Goal: Information Seeking & Learning: Learn about a topic

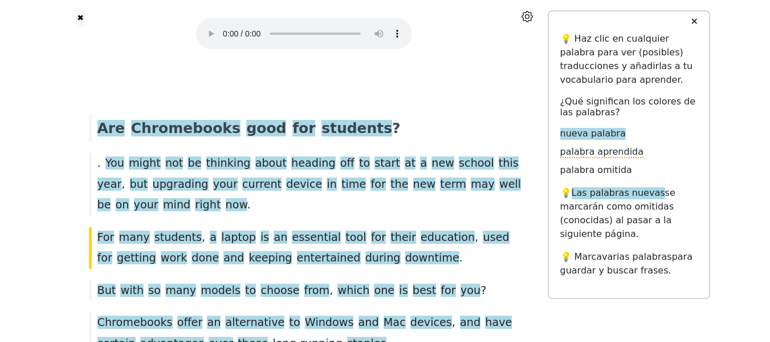
click at [208, 208] on div ". You might not be thinking about heading off to start at a new school this yea…" at bounding box center [304, 184] width 442 height 62
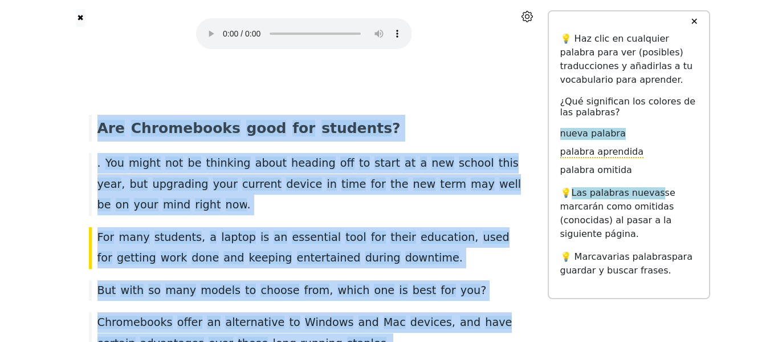
drag, startPoint x: 292, startPoint y: 271, endPoint x: 85, endPoint y: 108, distance: 263.5
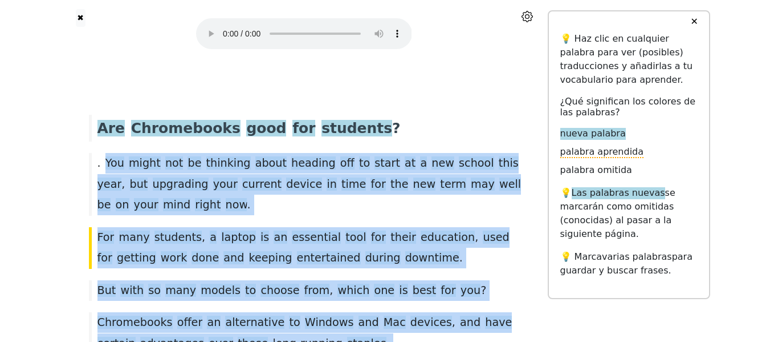
drag, startPoint x: 315, startPoint y: 285, endPoint x: 102, endPoint y: 157, distance: 248.1
drag, startPoint x: 309, startPoint y: 266, endPoint x: 101, endPoint y: 157, distance: 234.2
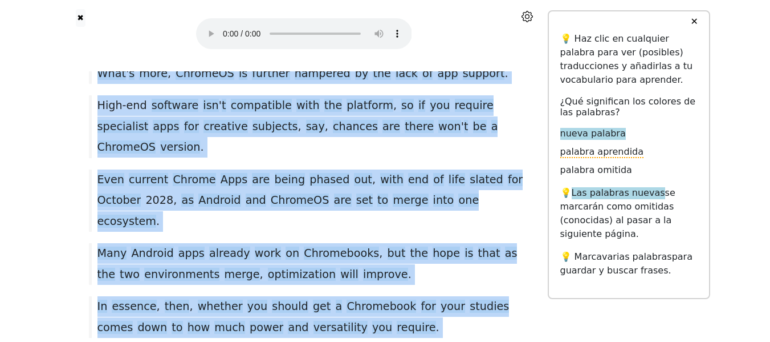
scroll to position [2160, 0]
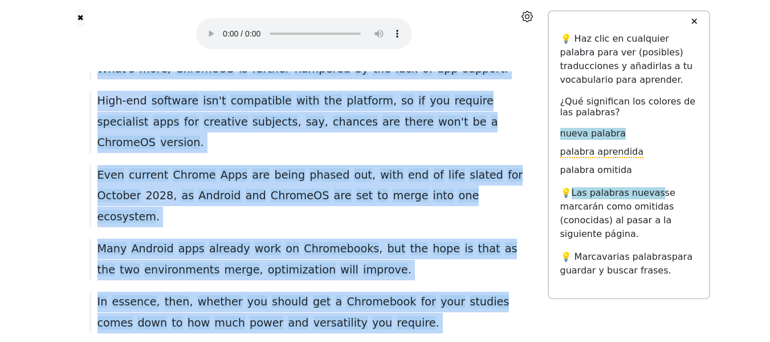
drag, startPoint x: 103, startPoint y: 159, endPoint x: 269, endPoint y: 305, distance: 221.0
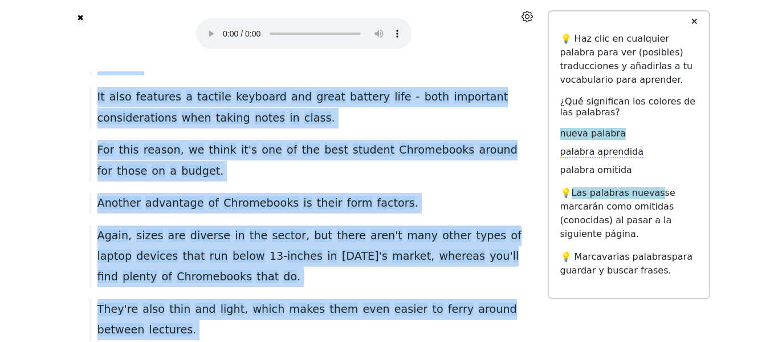
scroll to position [0, 0]
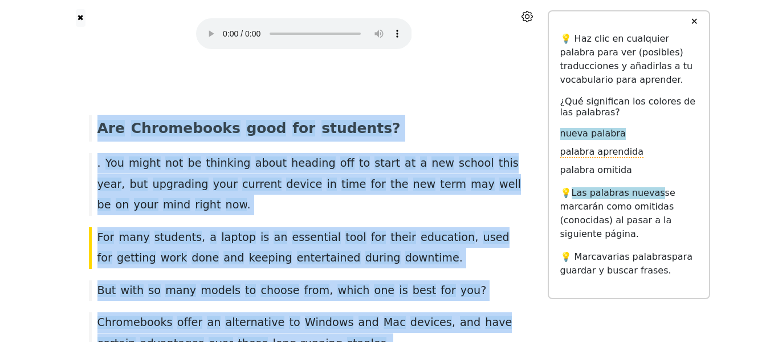
drag, startPoint x: 278, startPoint y: 278, endPoint x: 108, endPoint y: -42, distance: 362.5
copy div "Are Chromebooks good for students ? . You might not be thinking about heading o…"
click at [232, 214] on div ". You might not be thinking about heading off to start at a new school this yea…" at bounding box center [304, 184] width 442 height 62
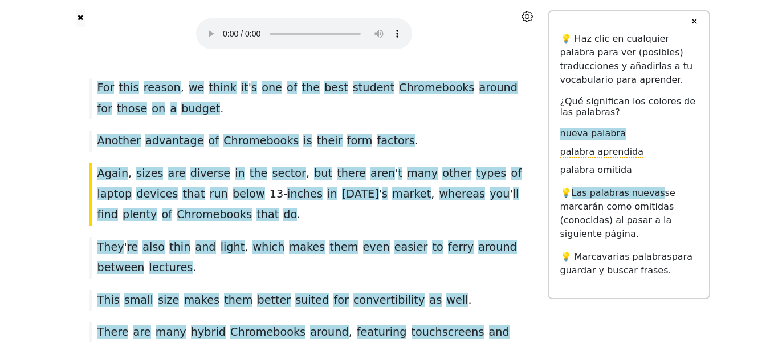
scroll to position [725, 0]
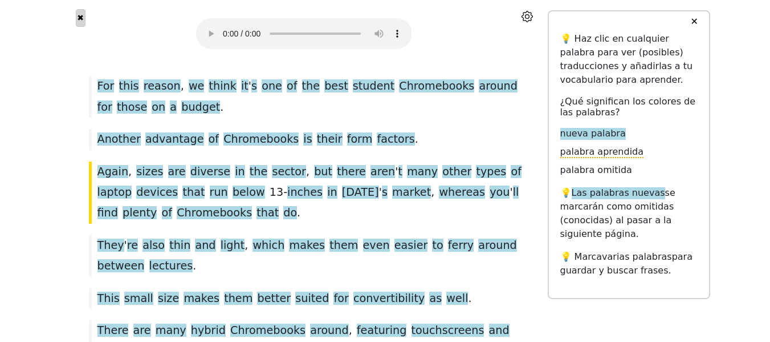
click at [81, 21] on button "✖" at bounding box center [81, 18] width 10 height 18
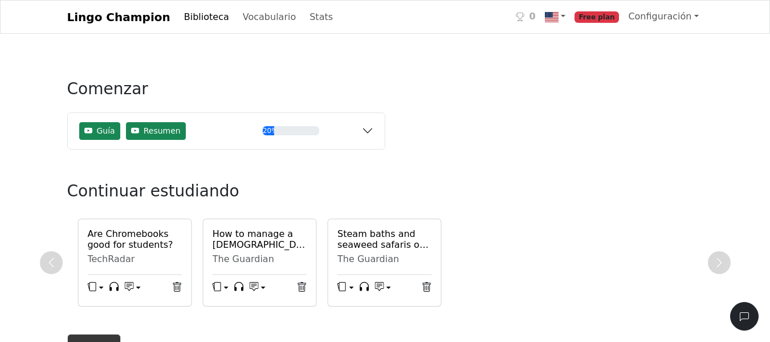
click at [228, 250] on h6 "How to manage a [DEMOGRAPHIC_DATA] job alongside your student workload ... and …" at bounding box center [260, 239] width 95 height 22
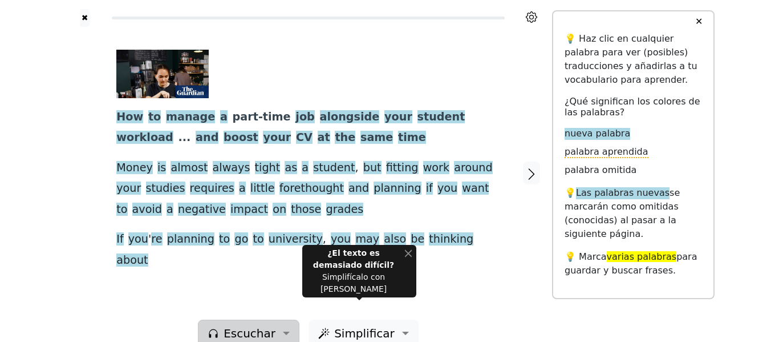
click at [257, 324] on span "Escuchar" at bounding box center [250, 332] width 52 height 17
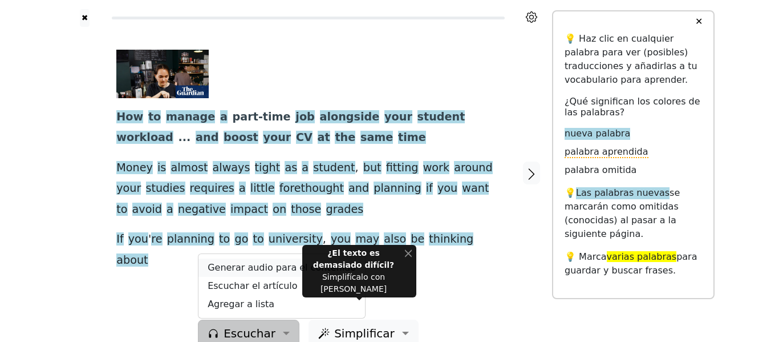
click at [247, 258] on link "Generar audio para el contenido" at bounding box center [281, 267] width 167 height 18
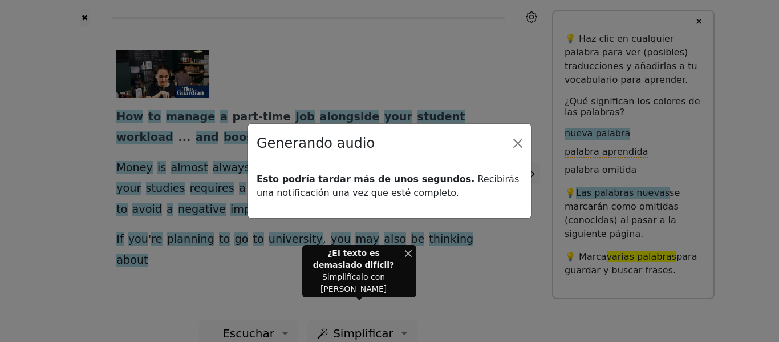
click at [406, 259] on button "Close" at bounding box center [408, 253] width 7 height 12
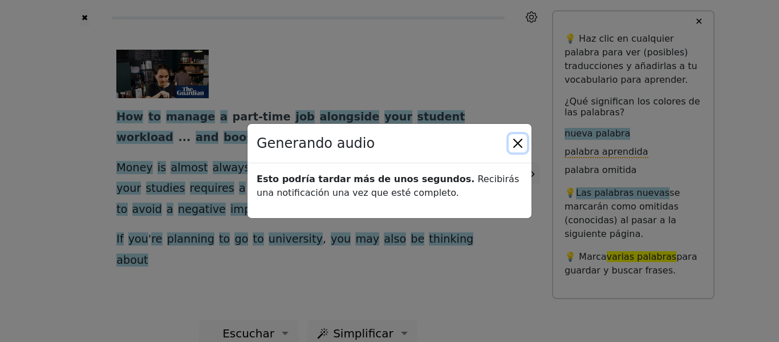
click at [524, 146] on button "Close" at bounding box center [518, 143] width 18 height 18
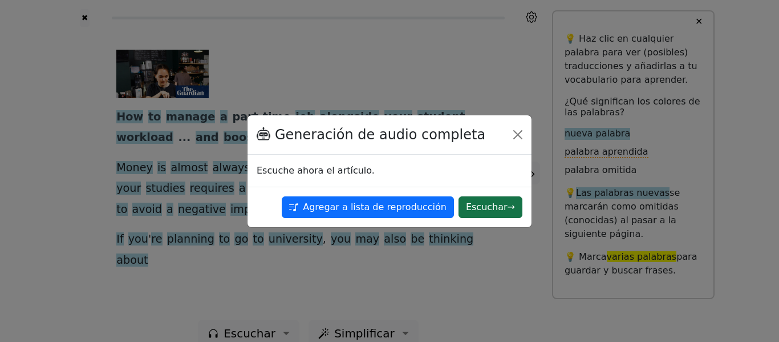
click at [492, 208] on button "Escuchar →" at bounding box center [491, 207] width 64 height 22
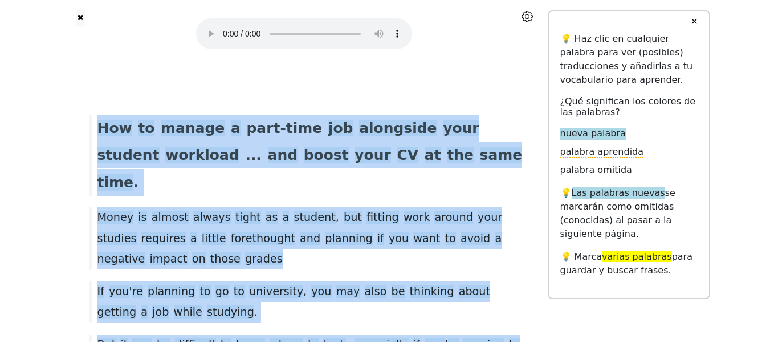
drag, startPoint x: 474, startPoint y: 273, endPoint x: 22, endPoint y: 41, distance: 508.8
copy div "How to manage a [DEMOGRAPHIC_DATA] job alongside your student workload ... and …"
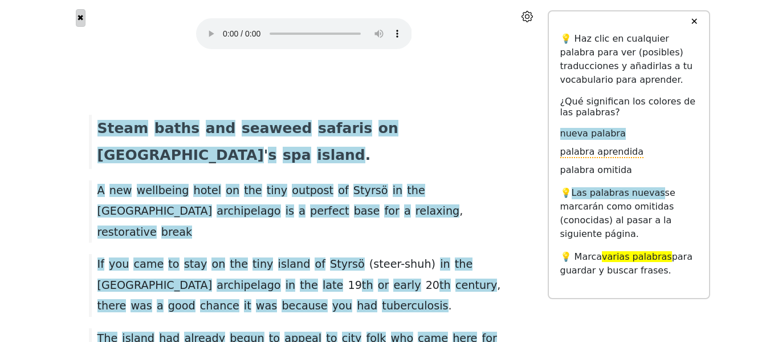
click at [84, 18] on button "✖" at bounding box center [81, 18] width 10 height 18
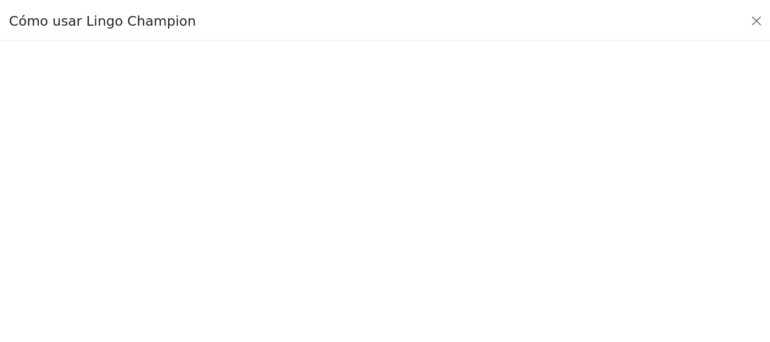
scroll to position [139, 0]
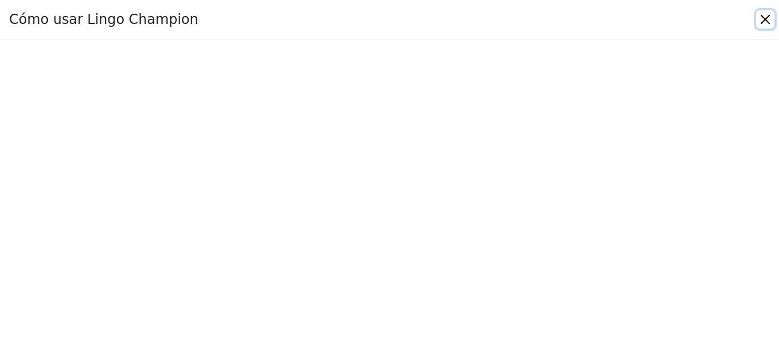
click at [765, 17] on button "Close" at bounding box center [765, 19] width 18 height 18
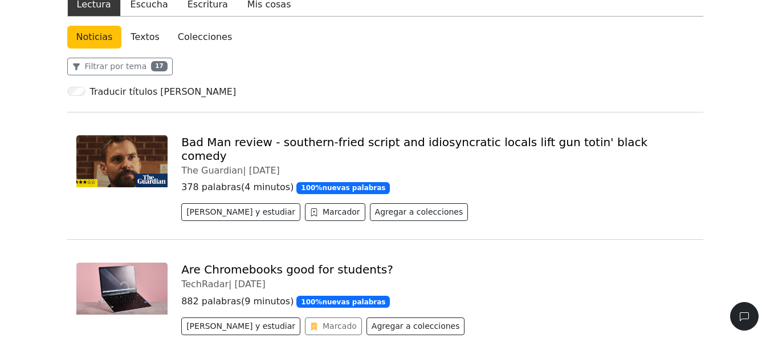
scroll to position [0, 0]
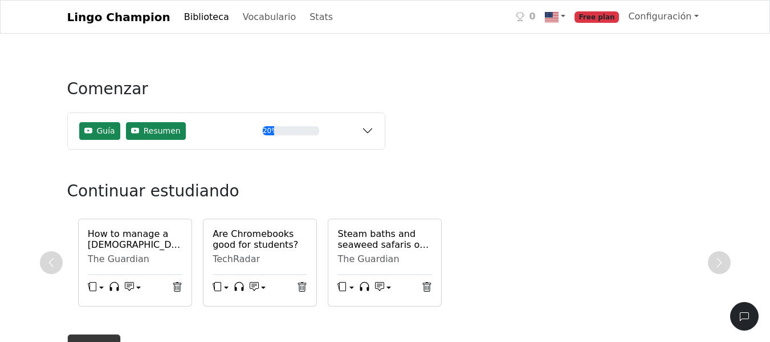
click at [189, 14] on link "Biblioteca" at bounding box center [207, 17] width 54 height 23
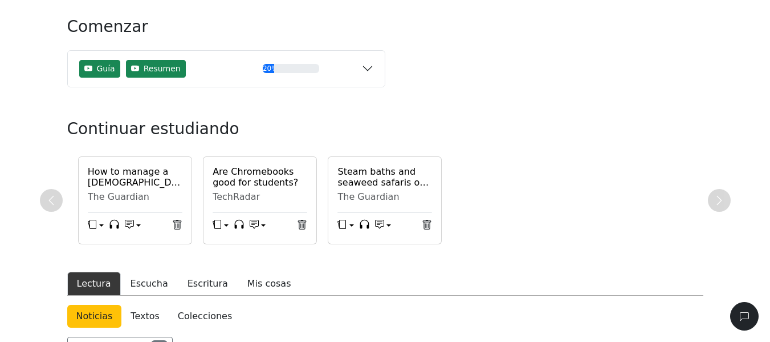
scroll to position [171, 0]
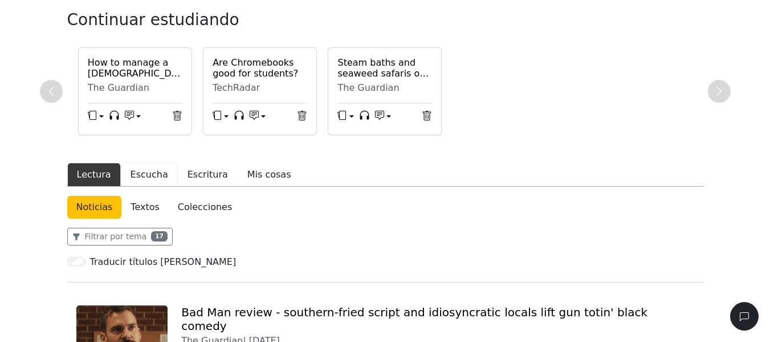
click at [132, 179] on button "Escucha" at bounding box center [149, 175] width 57 height 24
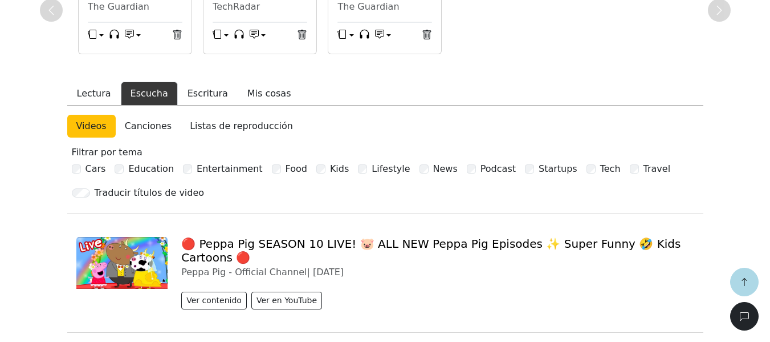
scroll to position [228, 0]
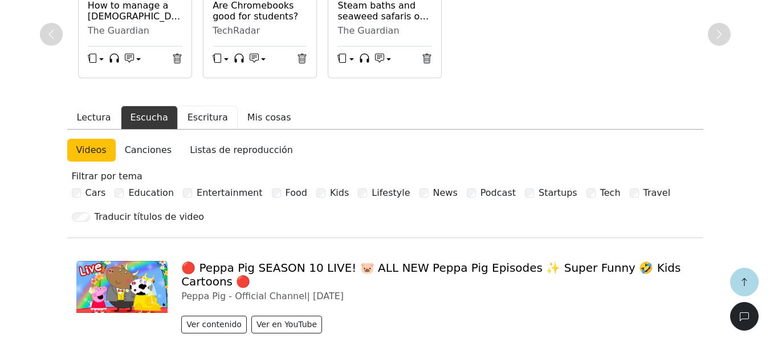
click at [187, 115] on button "Escritura" at bounding box center [208, 118] width 60 height 24
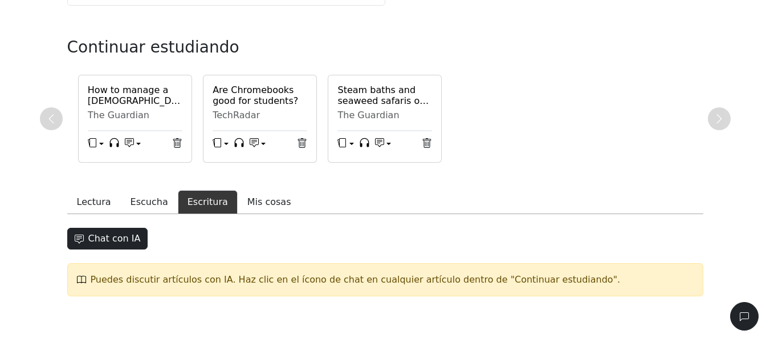
scroll to position [144, 0]
click at [250, 207] on button "Mis cosas" at bounding box center [269, 202] width 63 height 24
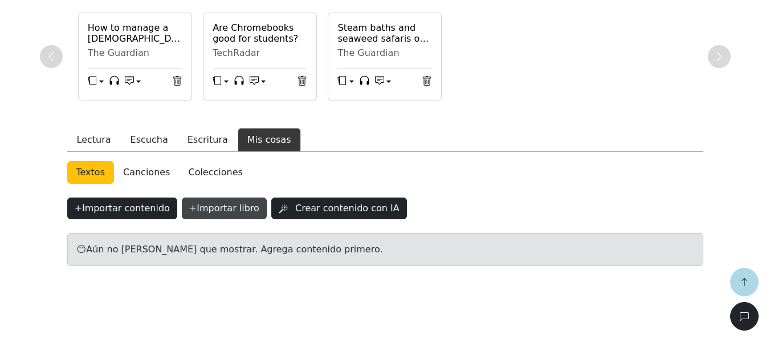
scroll to position [208, 0]
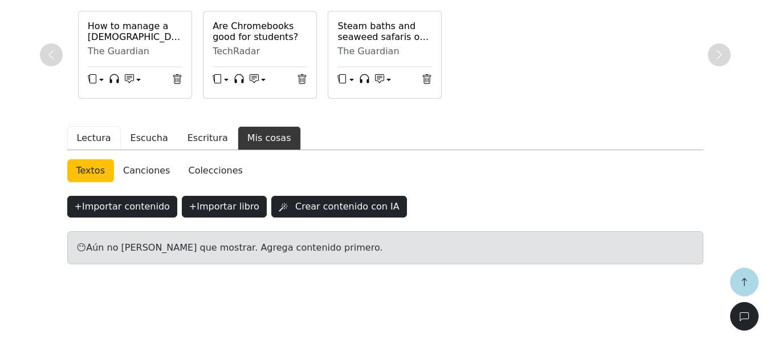
click at [82, 137] on button "Lectura" at bounding box center [94, 138] width 54 height 24
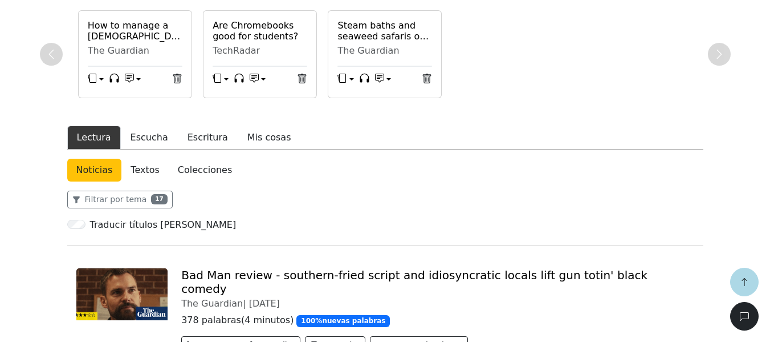
click at [135, 172] on link "Textos" at bounding box center [144, 170] width 47 height 23
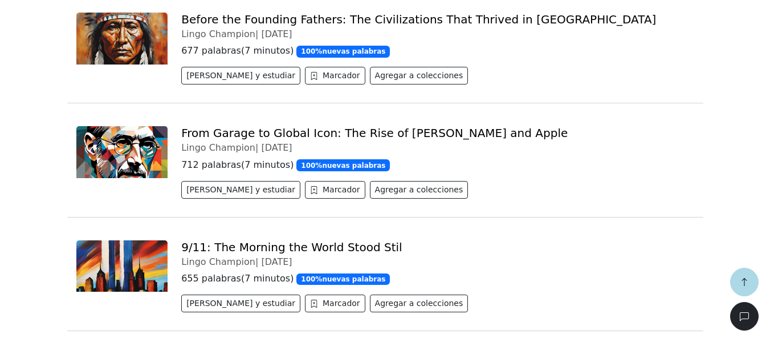
scroll to position [265, 0]
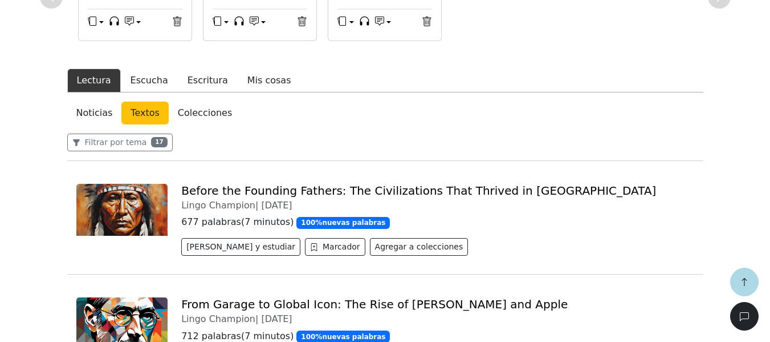
click at [189, 114] on link "Colecciones" at bounding box center [205, 113] width 72 height 23
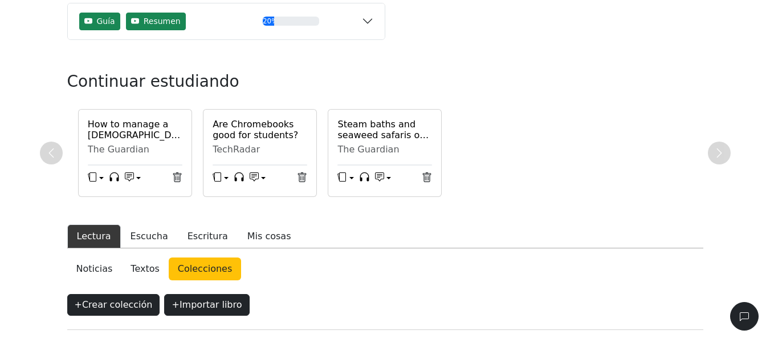
scroll to position [161, 0]
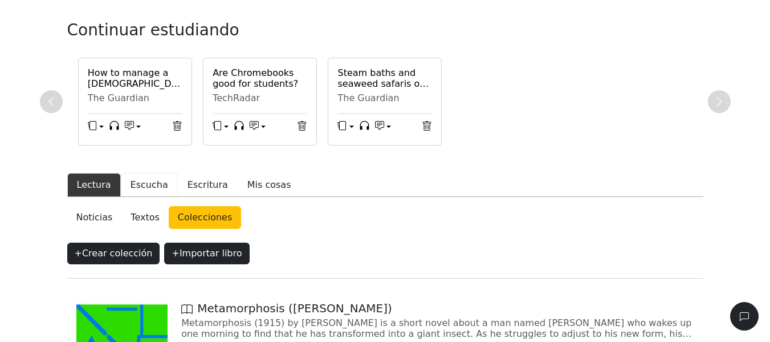
click at [145, 188] on button "Escucha" at bounding box center [149, 185] width 57 height 24
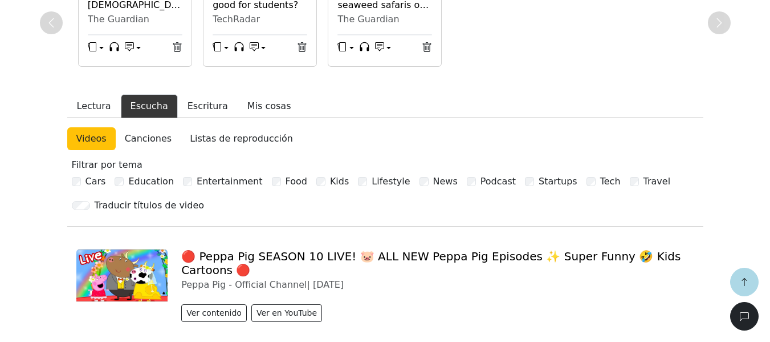
scroll to position [275, 0]
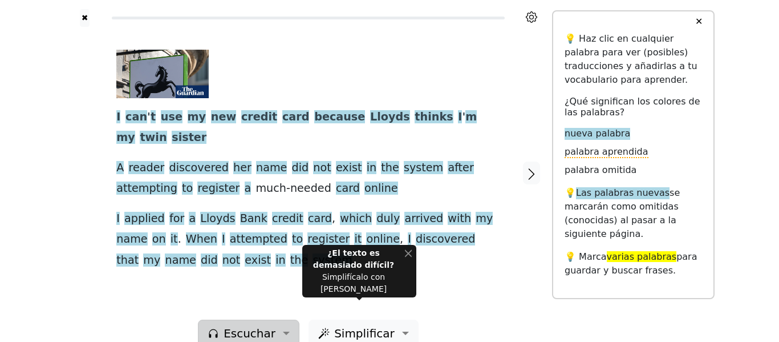
click at [232, 324] on span "Escuchar" at bounding box center [250, 332] width 52 height 17
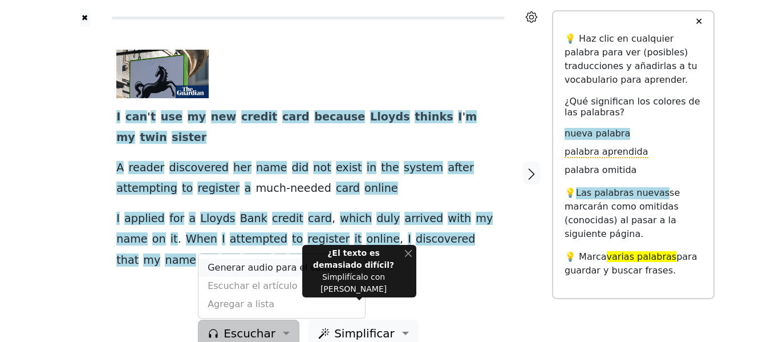
click at [248, 258] on link "Generar audio para el contenido" at bounding box center [281, 267] width 167 height 18
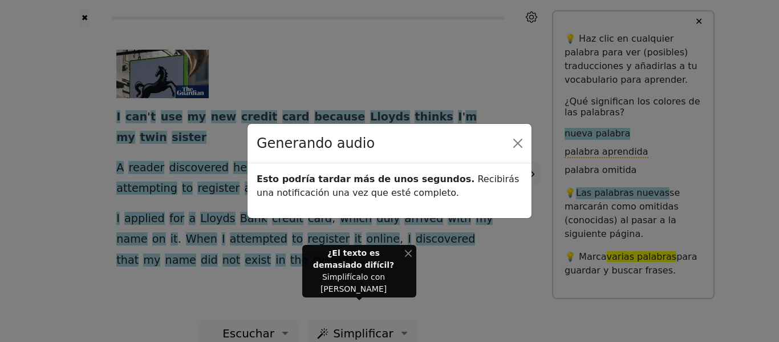
click at [402, 274] on div "¿El texto es demasiado difícil? Simplifícalo con IA" at bounding box center [359, 271] width 105 height 48
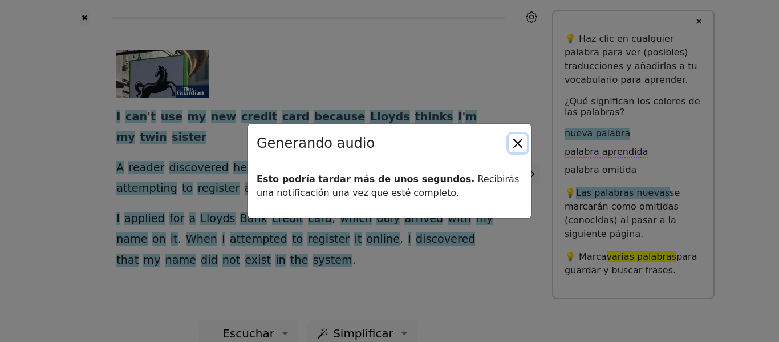
click at [519, 141] on button "Close" at bounding box center [518, 143] width 18 height 18
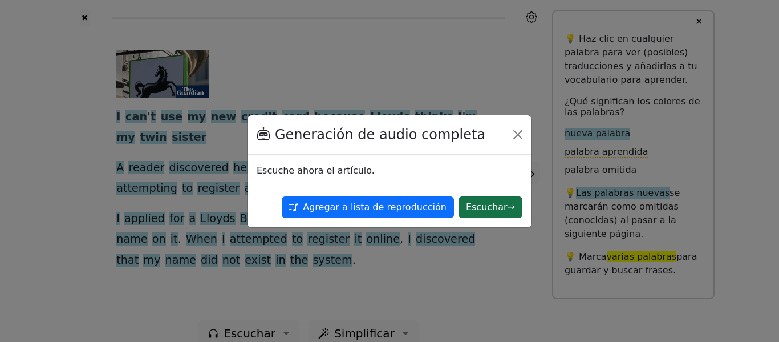
click at [480, 201] on button "Escuchar →" at bounding box center [491, 207] width 64 height 22
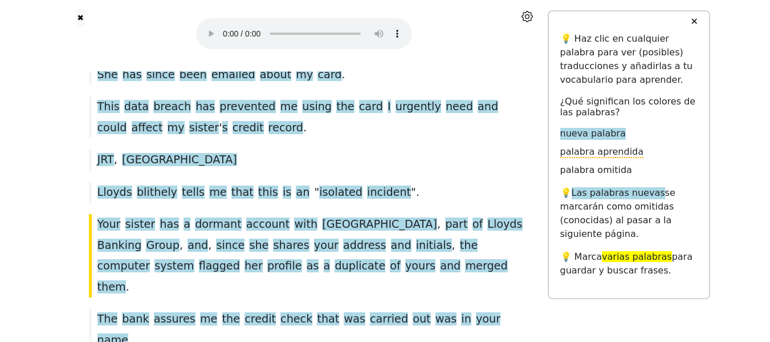
scroll to position [381, 0]
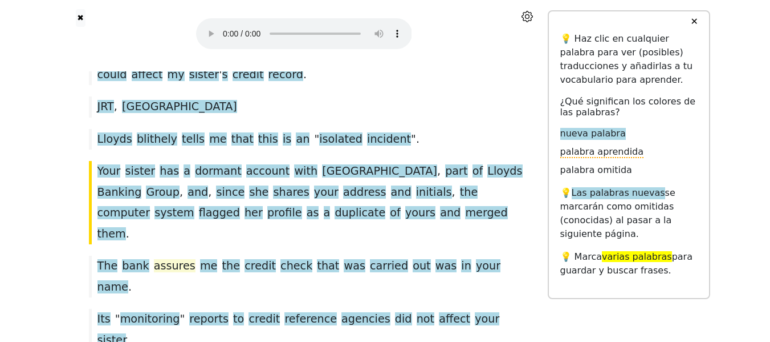
click at [154, 259] on span "assures" at bounding box center [175, 266] width 42 height 14
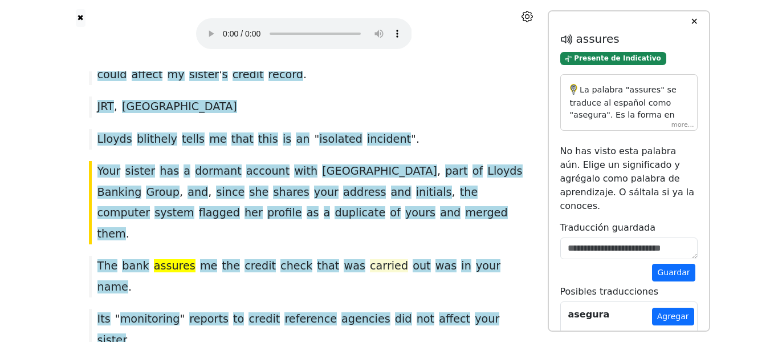
click at [370, 259] on span "carried" at bounding box center [389, 266] width 38 height 14
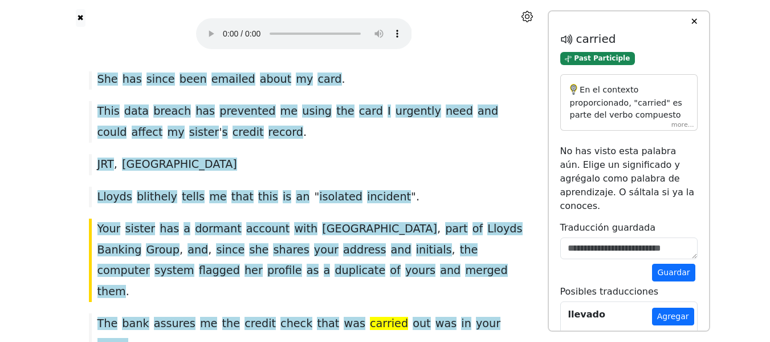
scroll to position [179, 0]
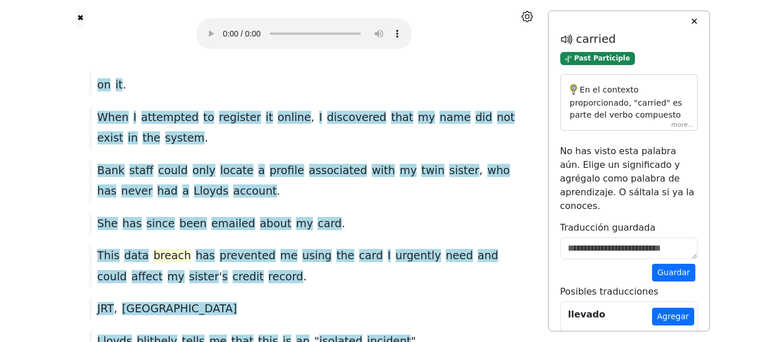
click at [163, 249] on span "breach" at bounding box center [172, 256] width 38 height 14
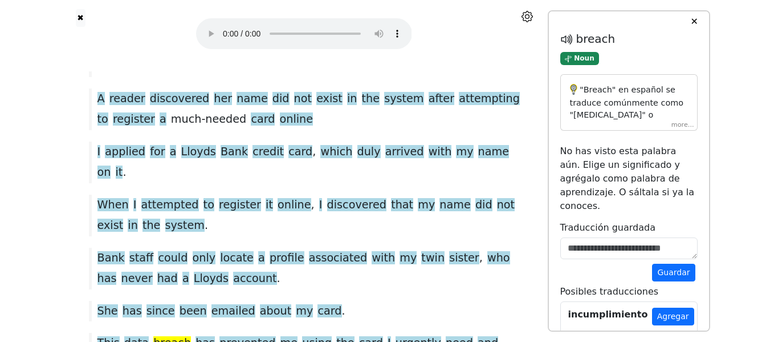
scroll to position [0, 0]
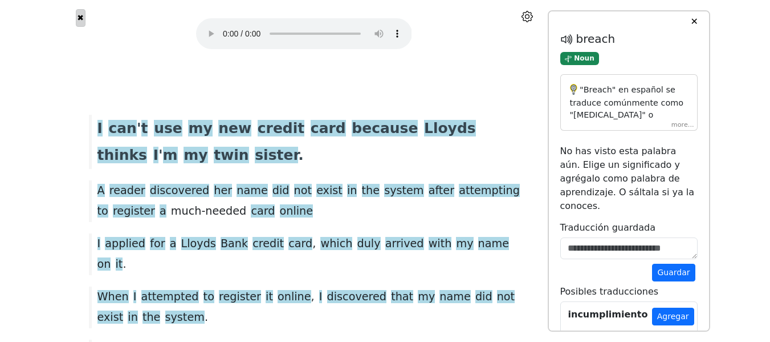
click at [77, 20] on button "✖" at bounding box center [81, 18] width 10 height 18
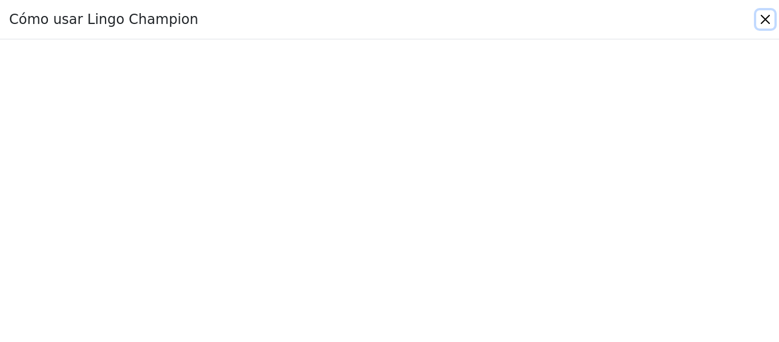
click at [765, 24] on button "Close" at bounding box center [765, 19] width 18 height 18
